Goal: Transaction & Acquisition: Subscribe to service/newsletter

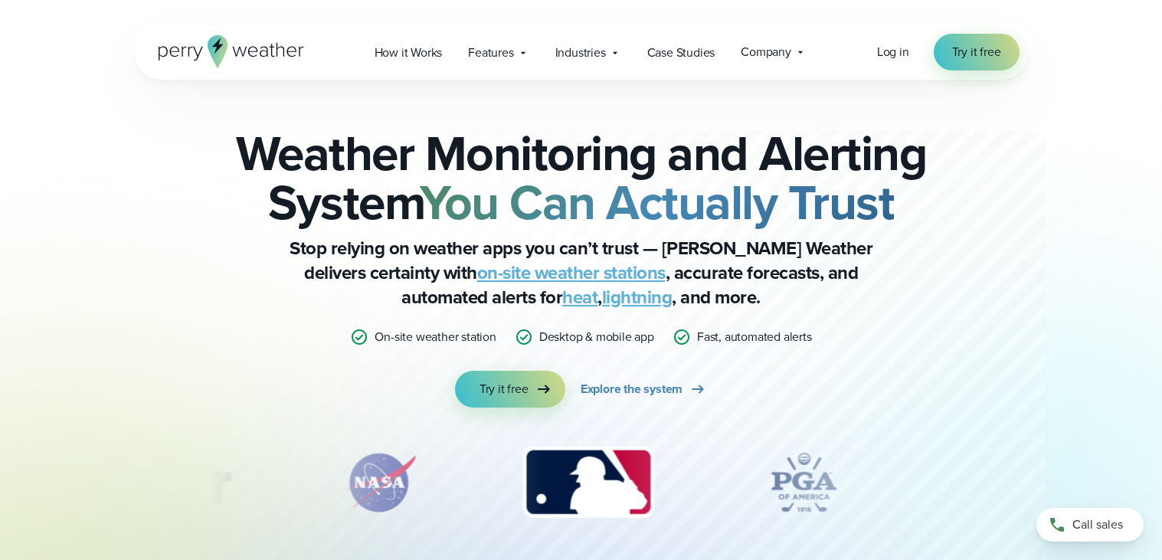
click at [231, 44] on icon at bounding box center [232, 51] width 146 height 33
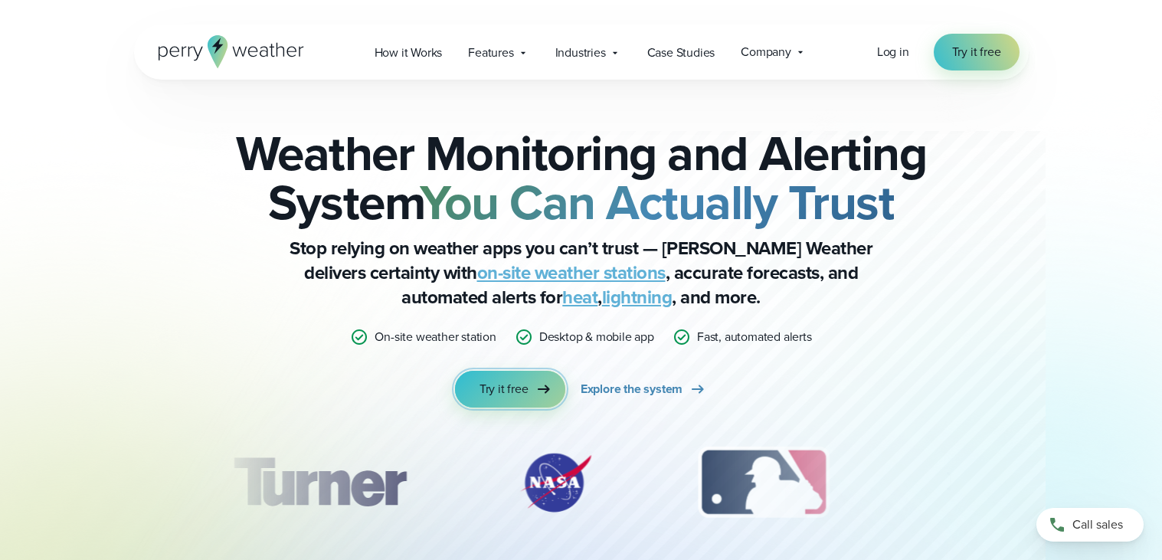
click at [509, 371] on link "Try it free" at bounding box center [510, 389] width 110 height 37
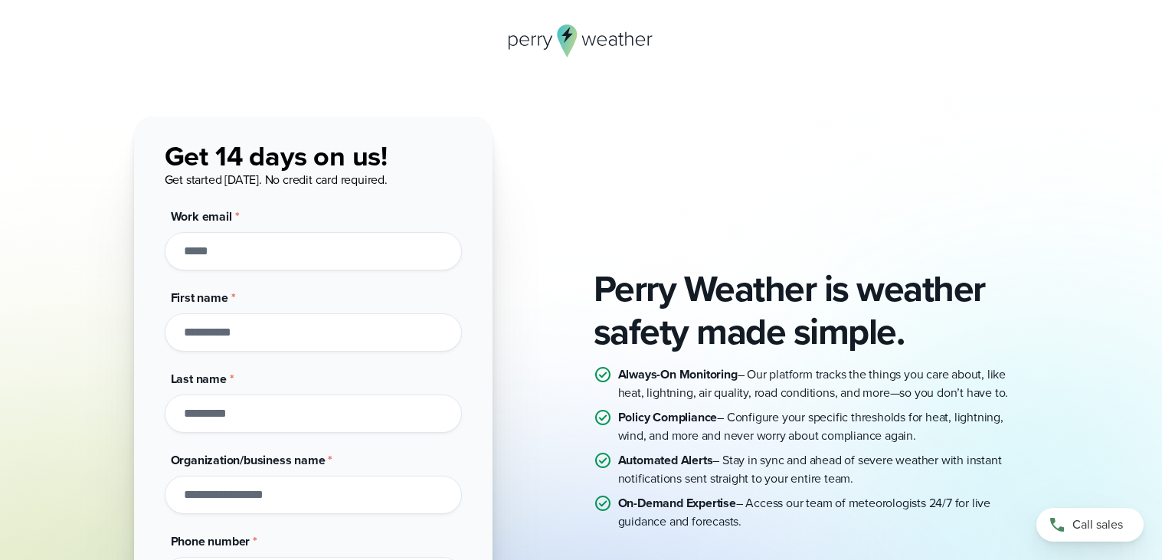
click at [229, 257] on input "Work email *" at bounding box center [313, 251] width 297 height 38
type input "*"
